Goal: Navigation & Orientation: Find specific page/section

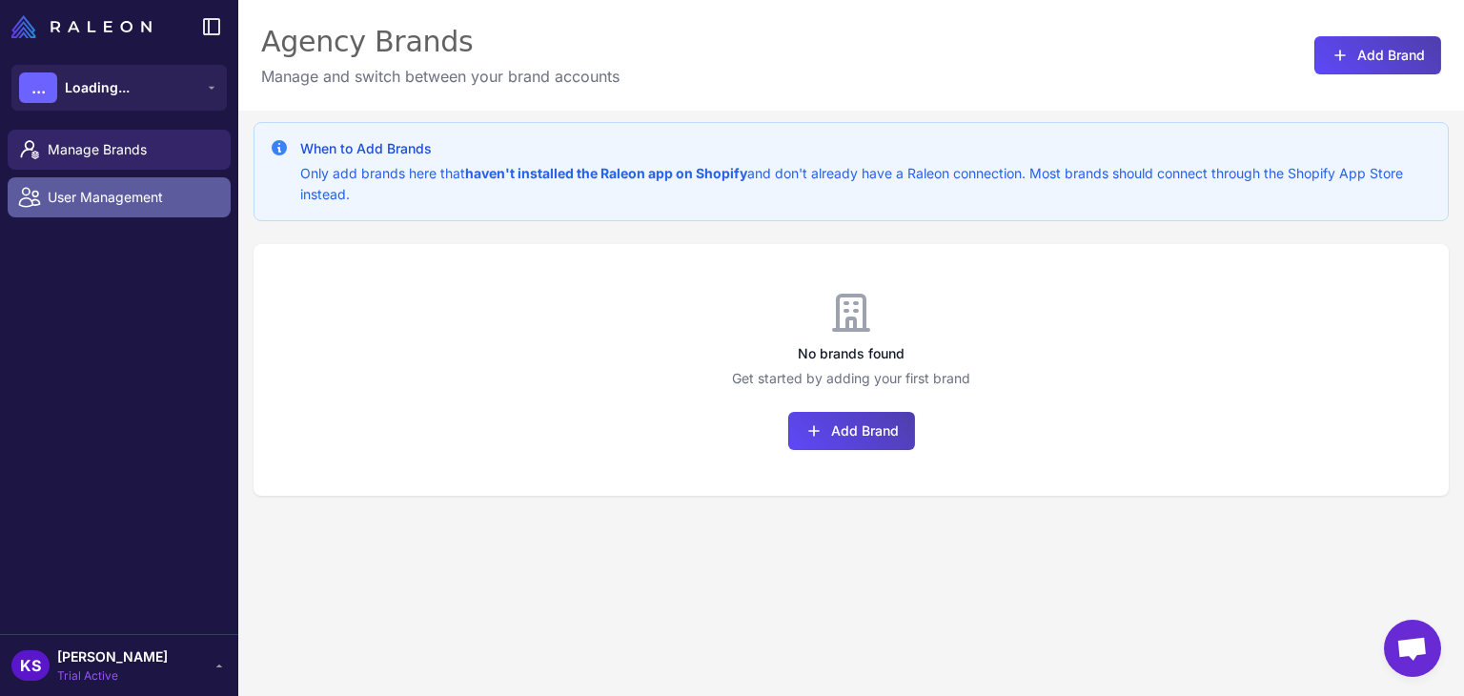
click at [122, 194] on span "User Management" at bounding box center [132, 197] width 168 height 21
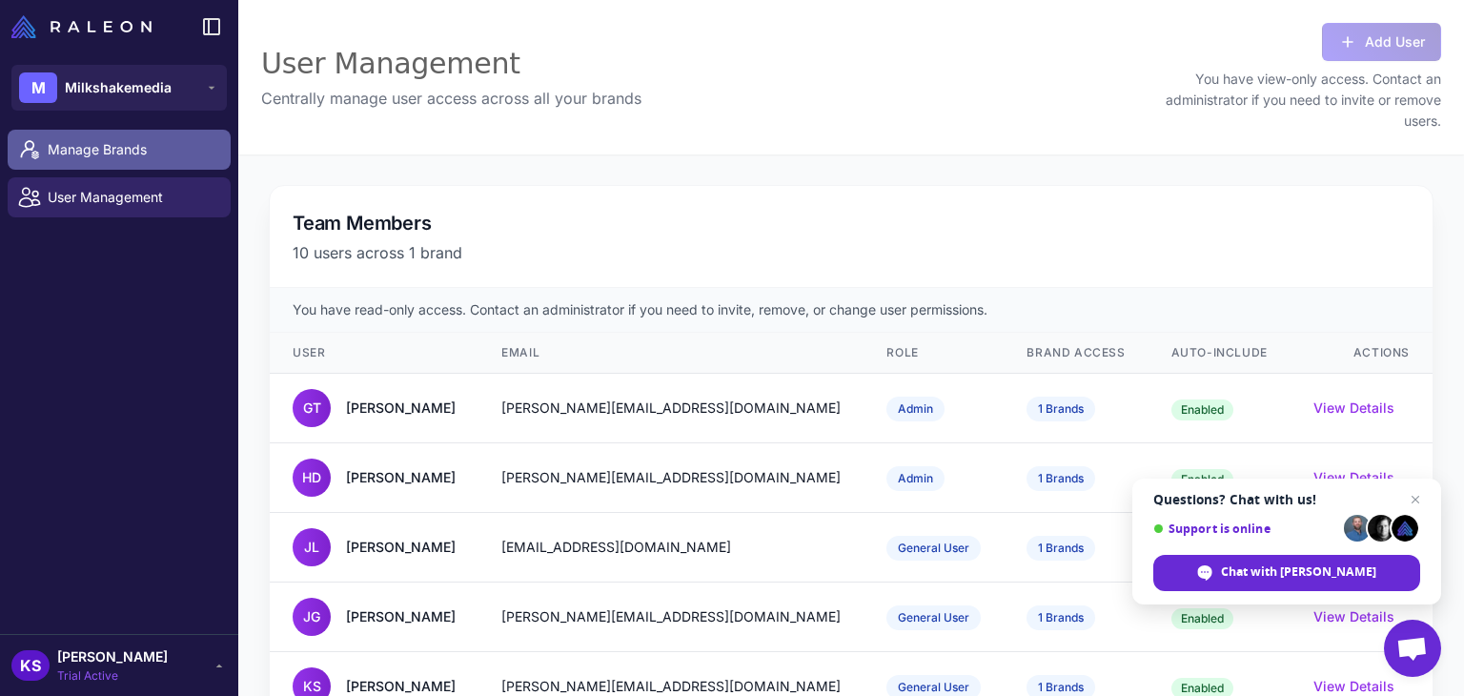
click at [124, 154] on span "Manage Brands" at bounding box center [132, 149] width 168 height 21
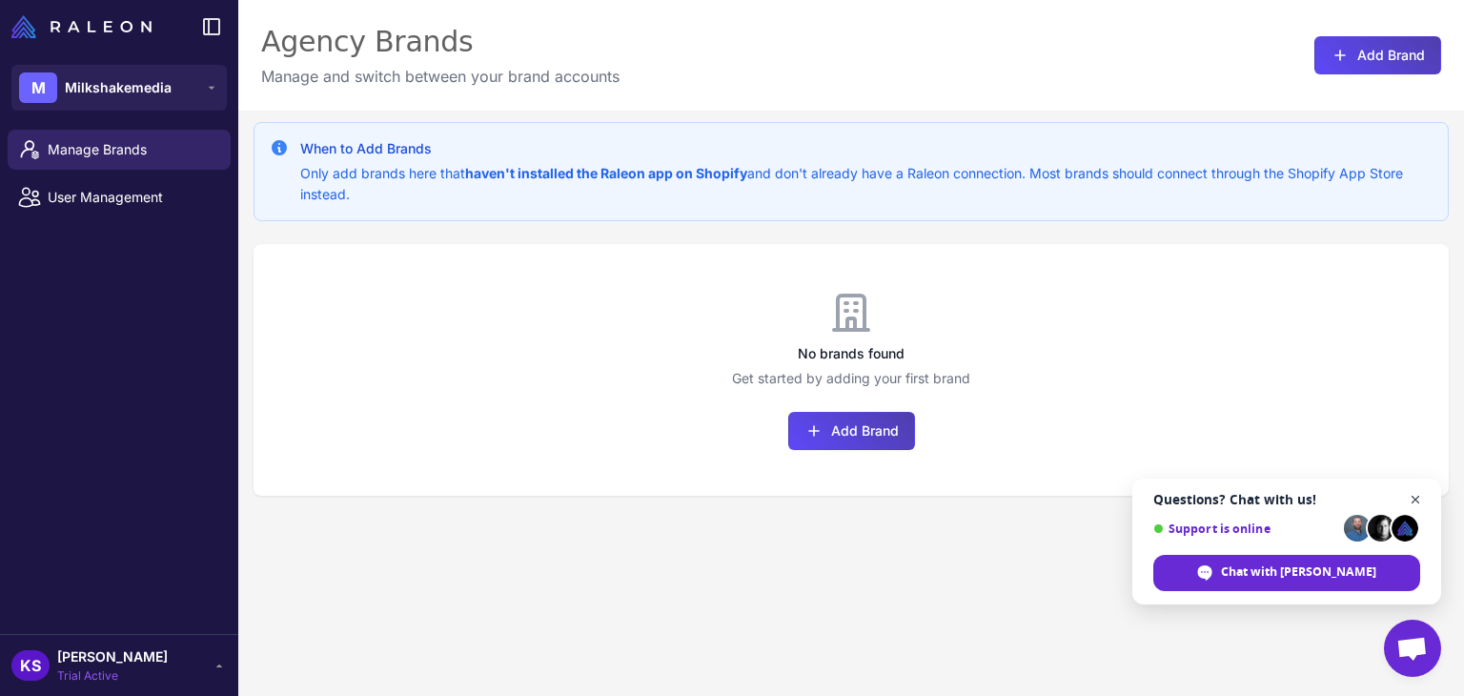
click at [1415, 499] on span "Close chat" at bounding box center [1416, 500] width 24 height 24
